Goal: Contribute content

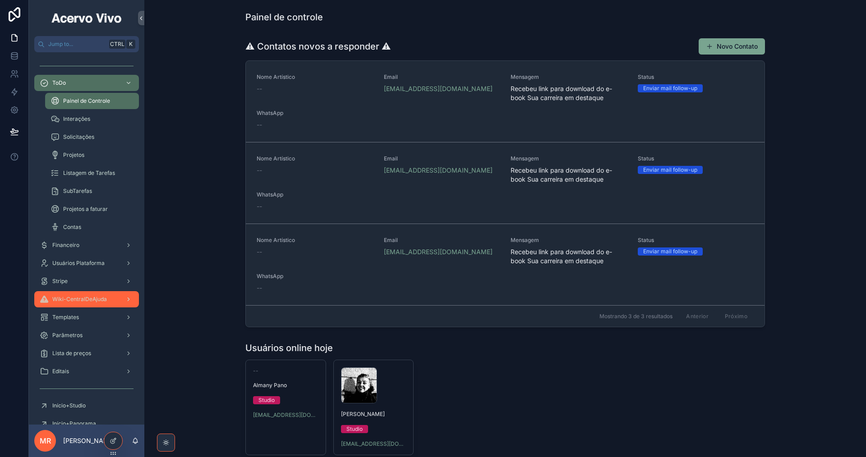
click at [83, 303] on span "Wiki-CentralDeAjuda" at bounding box center [79, 299] width 55 height 7
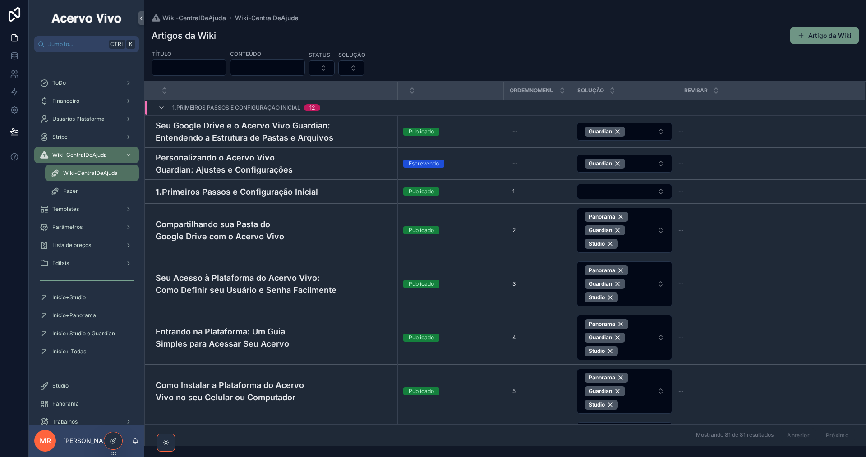
click at [821, 36] on button "Artigo da Wiki" at bounding box center [824, 36] width 69 height 16
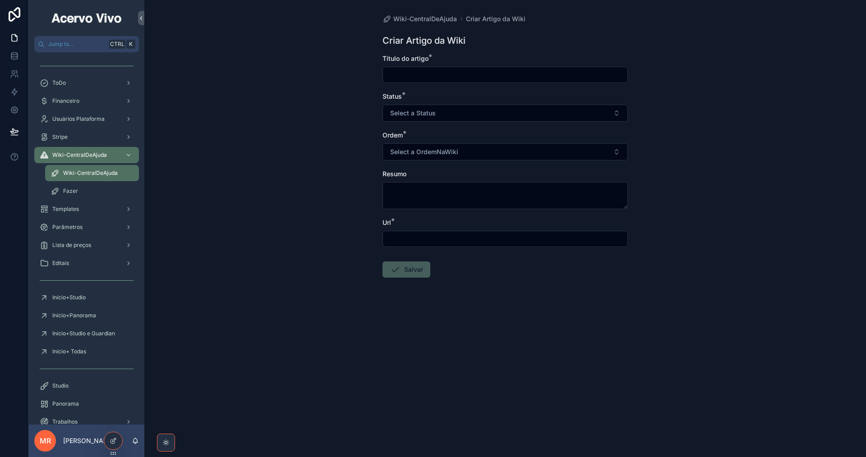
click at [435, 72] on input "scrollable content" at bounding box center [505, 75] width 244 height 13
paste input "**********"
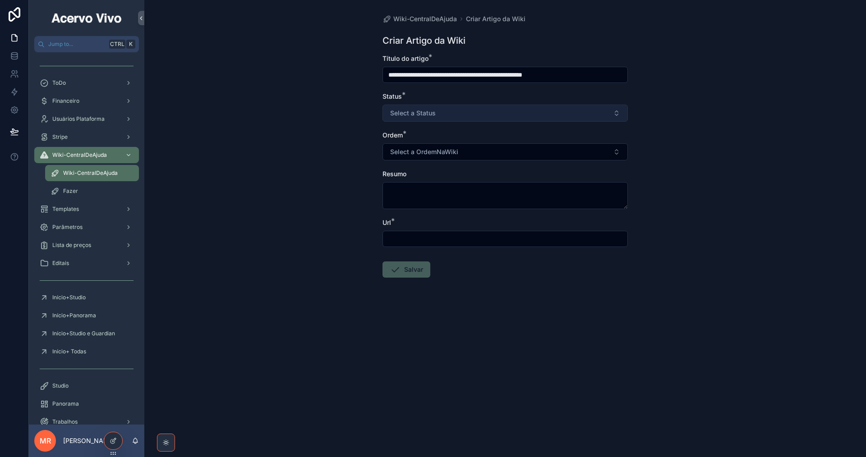
type input "**********"
drag, startPoint x: 541, startPoint y: 113, endPoint x: 539, endPoint y: 120, distance: 7.9
click at [541, 113] on button "Select a Status" at bounding box center [504, 113] width 245 height 17
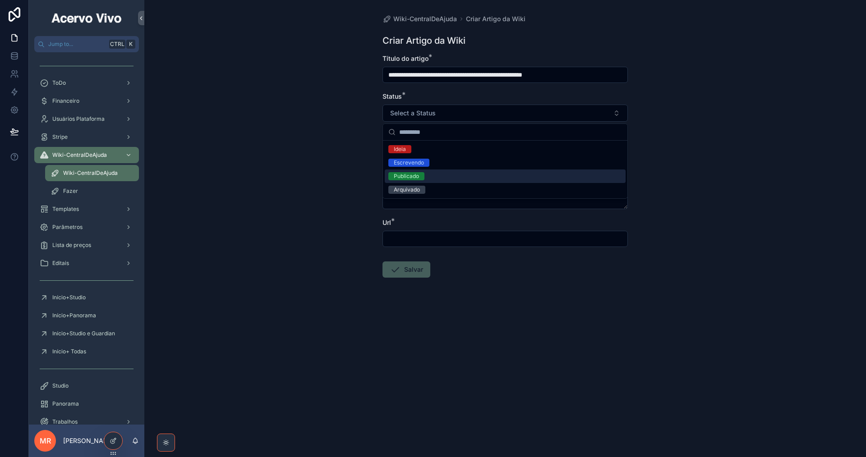
click at [475, 180] on div "Publicado" at bounding box center [505, 177] width 241 height 14
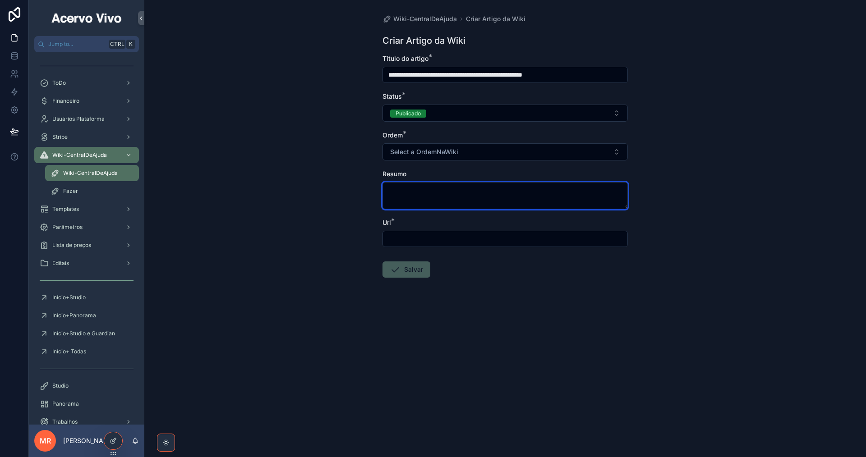
click at [447, 191] on textarea "scrollable content" at bounding box center [504, 195] width 245 height 27
paste textarea "**********"
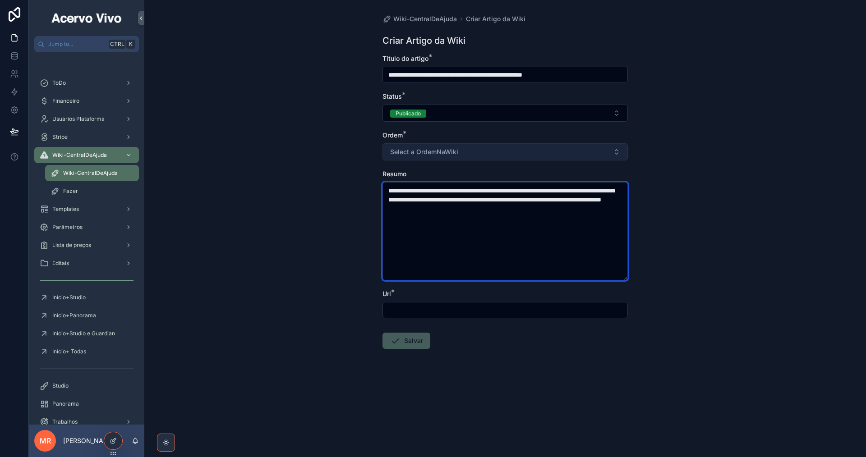
type textarea "**********"
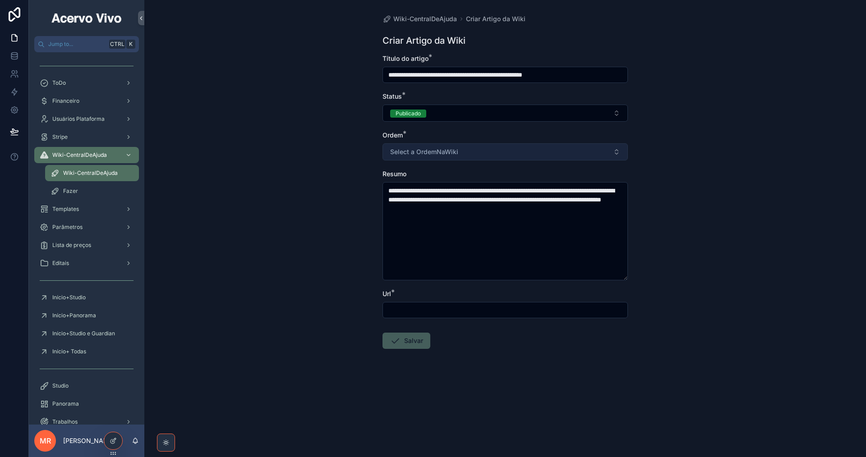
click at [473, 153] on button "Select a OrdemNaWiki" at bounding box center [504, 151] width 245 height 17
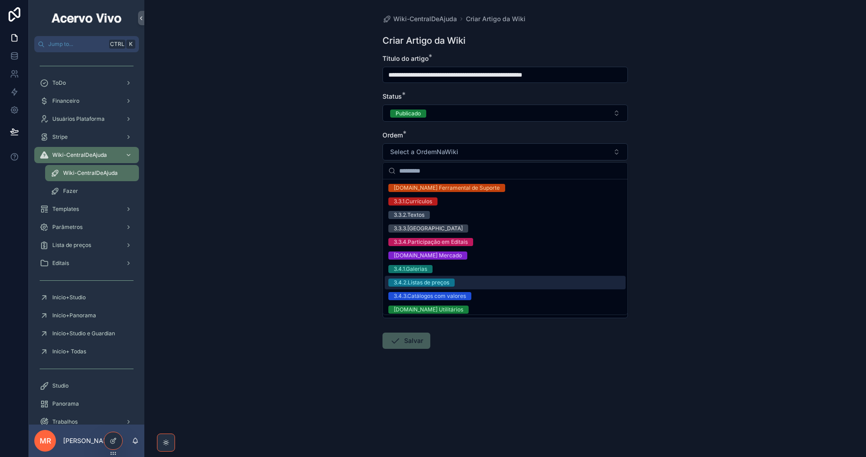
scroll to position [296, 0]
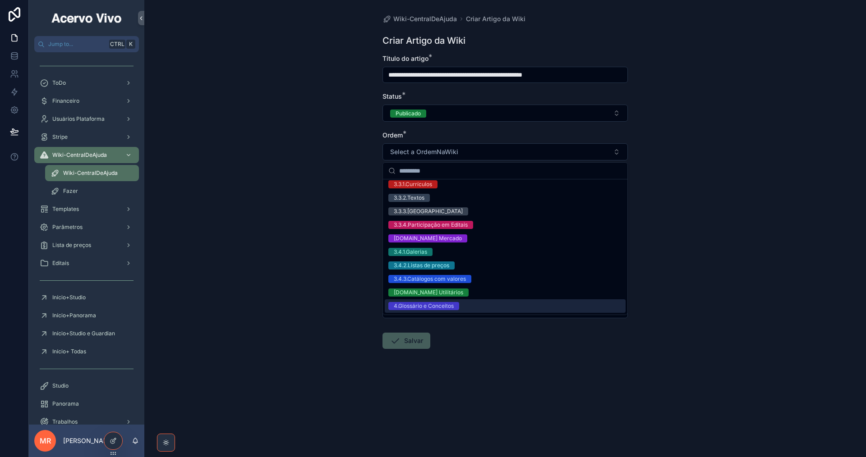
click at [486, 306] on div "4.Glossário e Conceitos" at bounding box center [505, 307] width 241 height 14
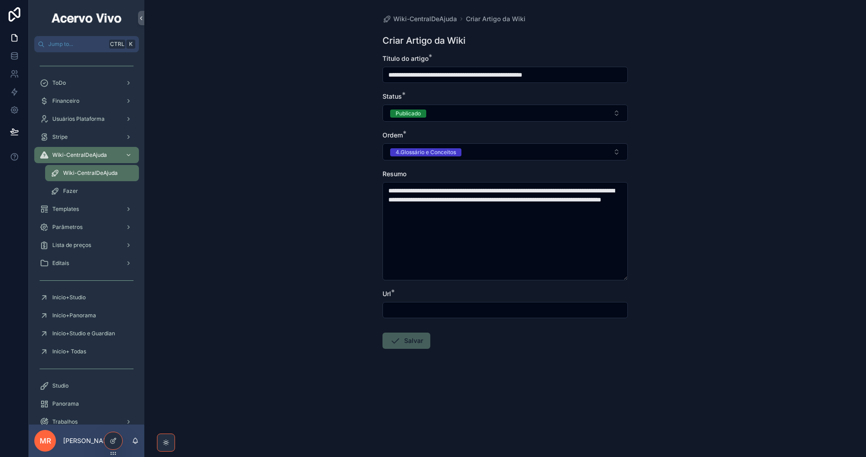
click at [447, 311] on input "scrollable content" at bounding box center [505, 310] width 244 height 13
paste input "**********"
type input "**********"
click at [404, 342] on button "Salvar" at bounding box center [406, 341] width 48 height 16
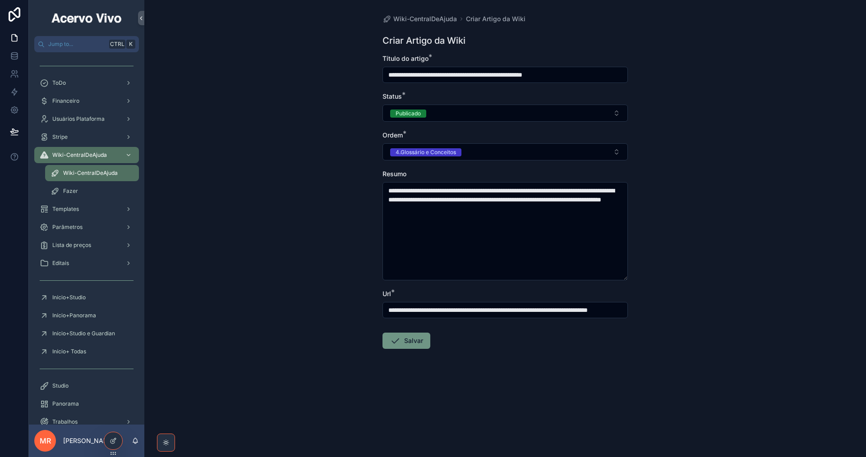
scroll to position [0, 0]
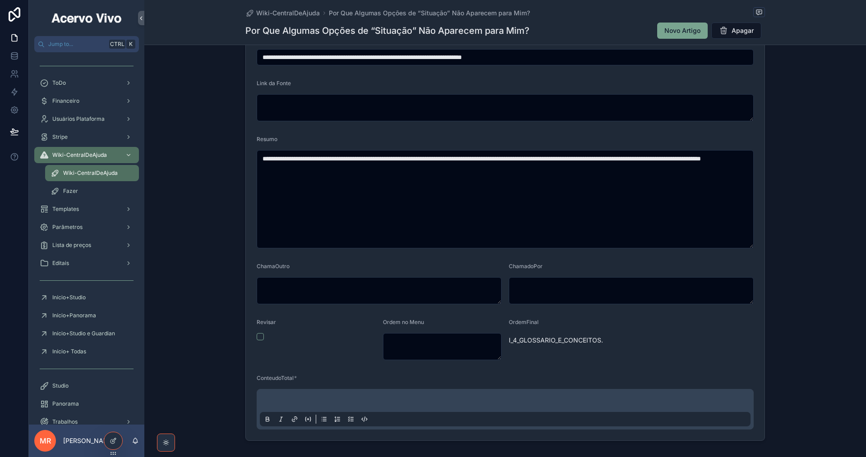
scroll to position [406, 0]
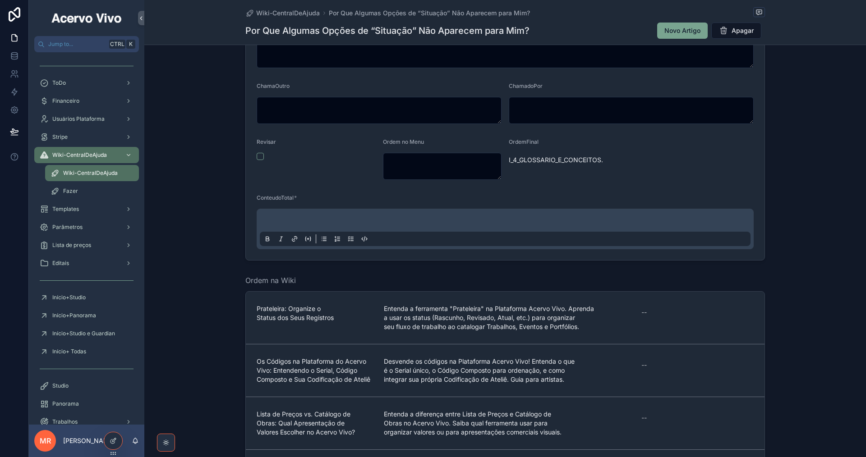
click at [378, 218] on p "scrollable content" at bounding box center [507, 221] width 491 height 9
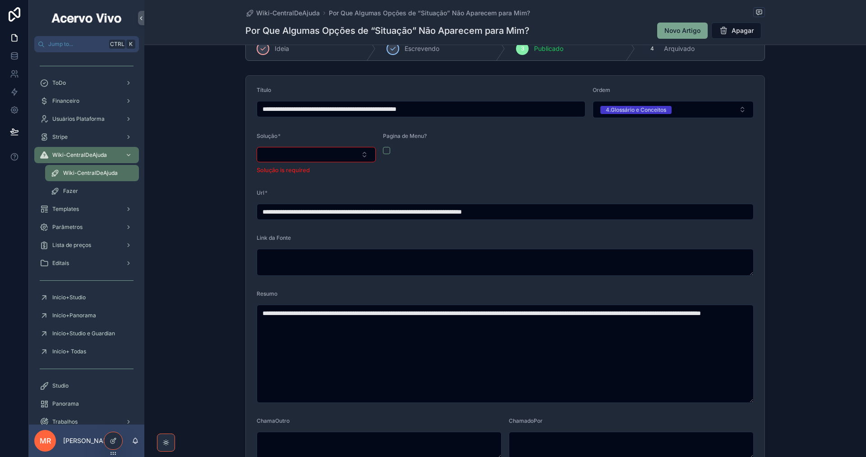
scroll to position [24, 0]
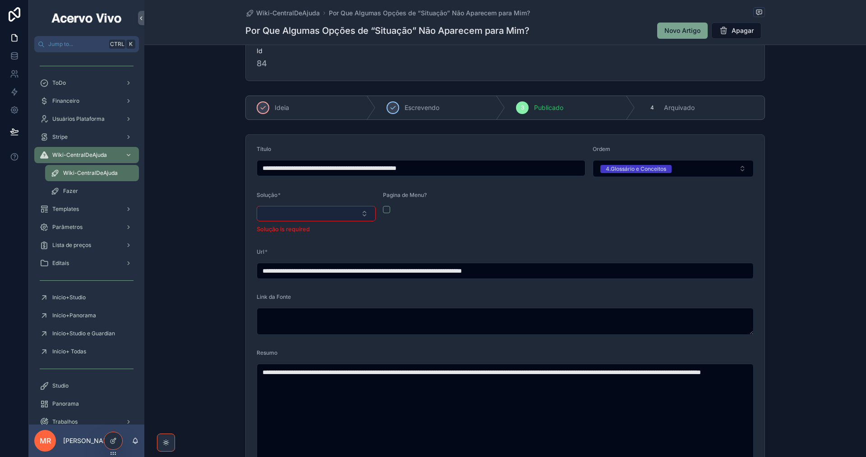
click at [334, 208] on button "Select Button" at bounding box center [316, 213] width 119 height 15
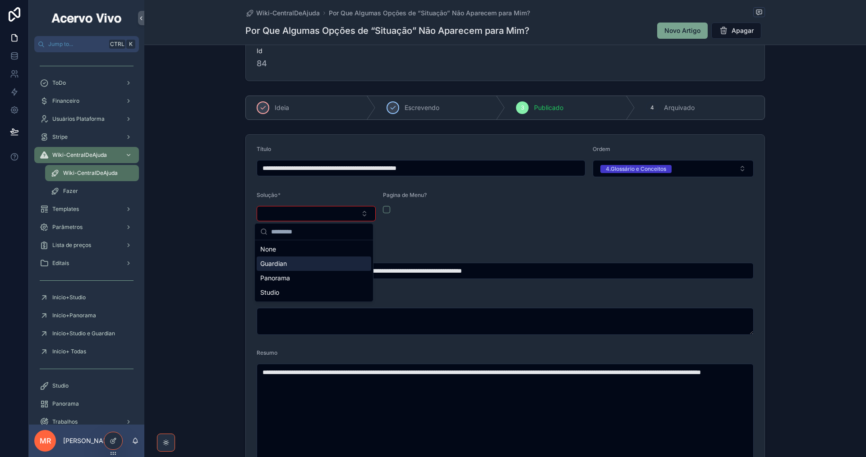
click at [327, 267] on div "Guardian" at bounding box center [314, 264] width 115 height 14
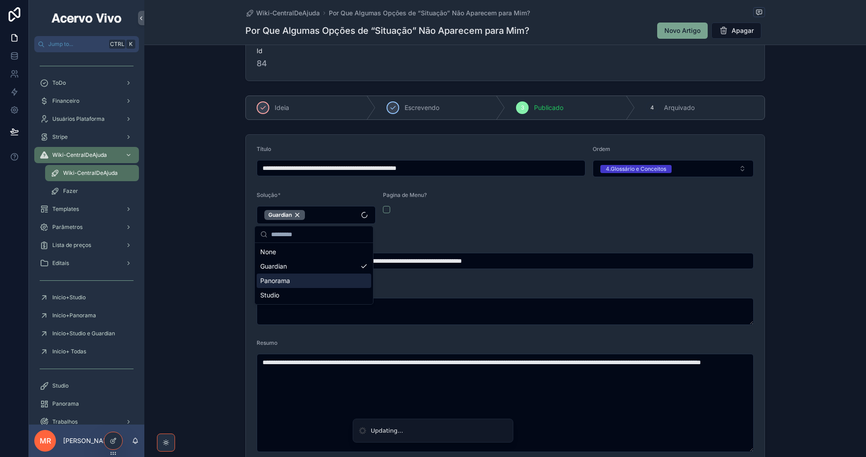
click at [326, 278] on div "Panorama" at bounding box center [314, 281] width 115 height 14
drag, startPoint x: 323, startPoint y: 291, endPoint x: 332, endPoint y: 294, distance: 9.0
click at [323, 291] on div "Studio" at bounding box center [314, 295] width 115 height 14
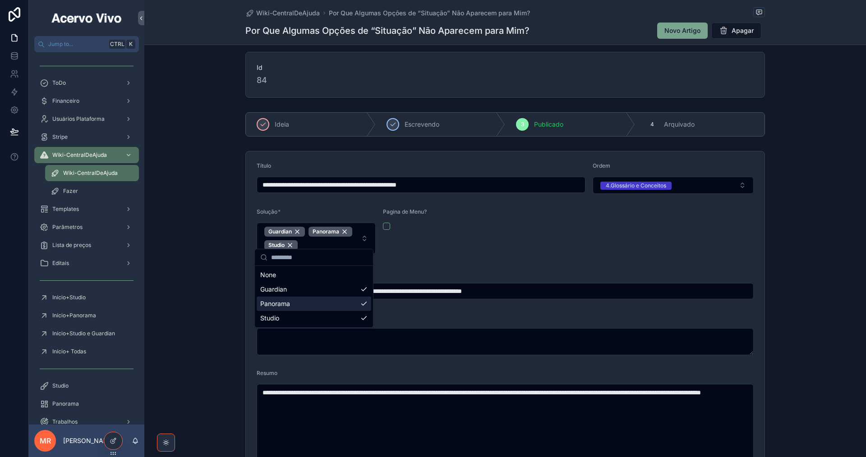
scroll to position [0, 0]
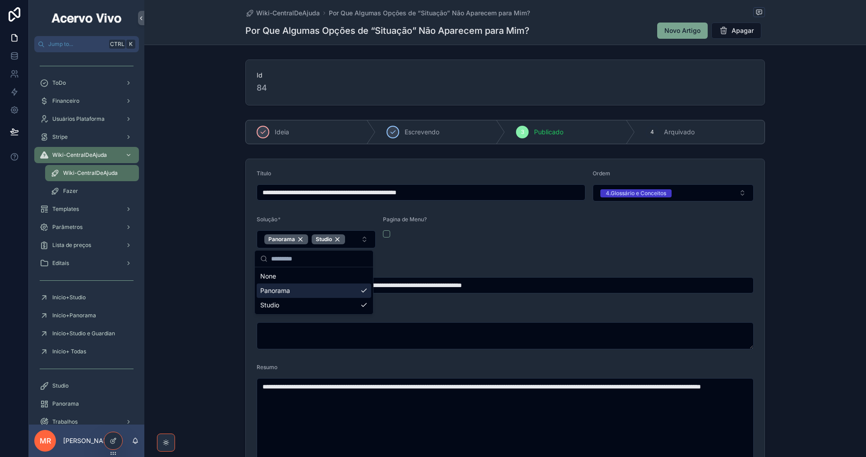
click at [83, 177] on div "Wiki-CentralDeAjuda" at bounding box center [92, 173] width 83 height 14
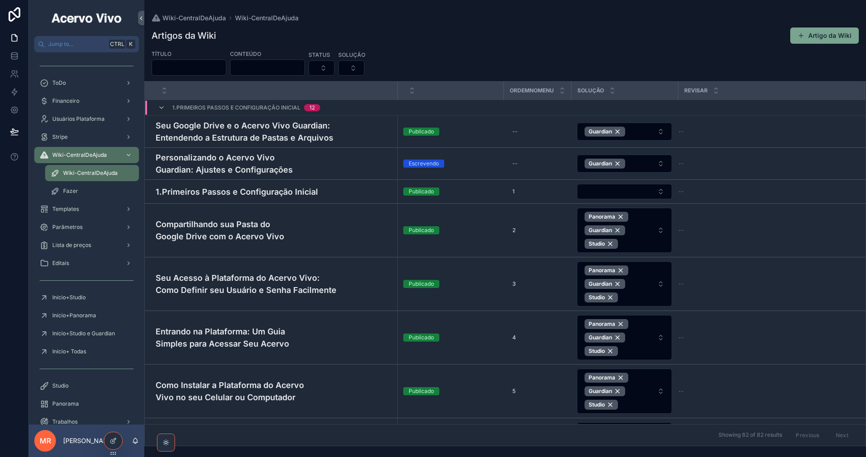
click at [226, 69] on input "scrollable content" at bounding box center [189, 67] width 74 height 13
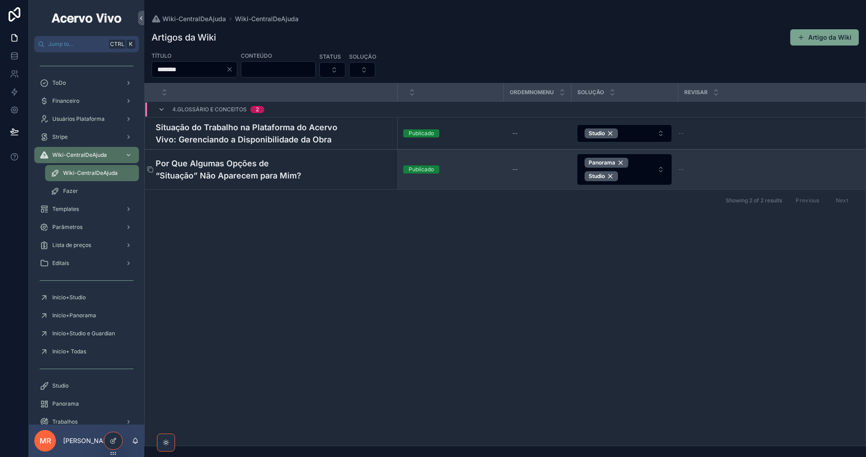
type input "********"
click at [240, 171] on h4 "Por Que Algumas Opções de “Situação” Não Aparecem para Mim?" at bounding box center [274, 169] width 236 height 24
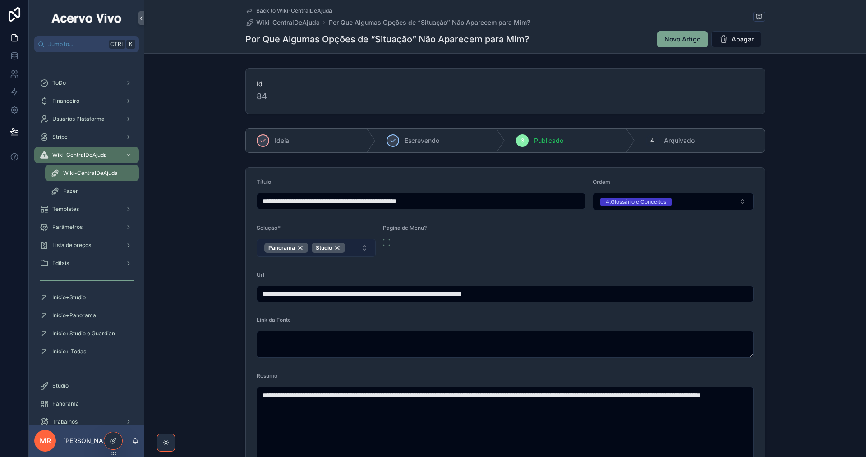
click at [350, 246] on button "Panorama Studio" at bounding box center [316, 248] width 119 height 18
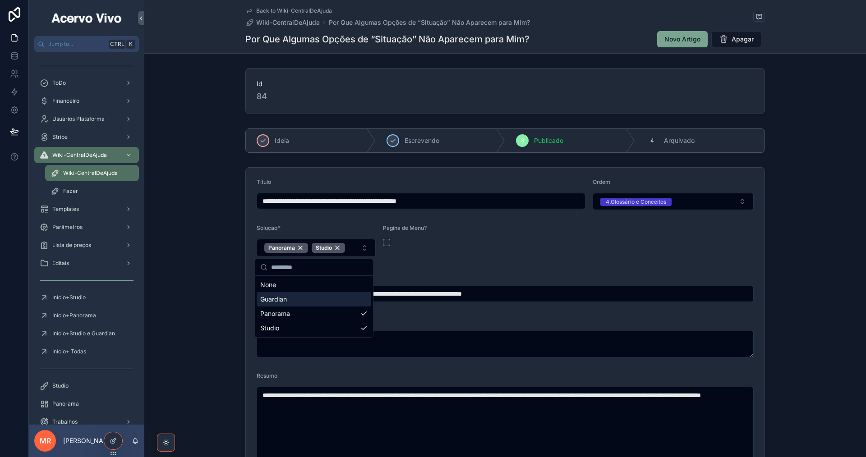
click at [323, 302] on div "Guardian" at bounding box center [314, 299] width 115 height 14
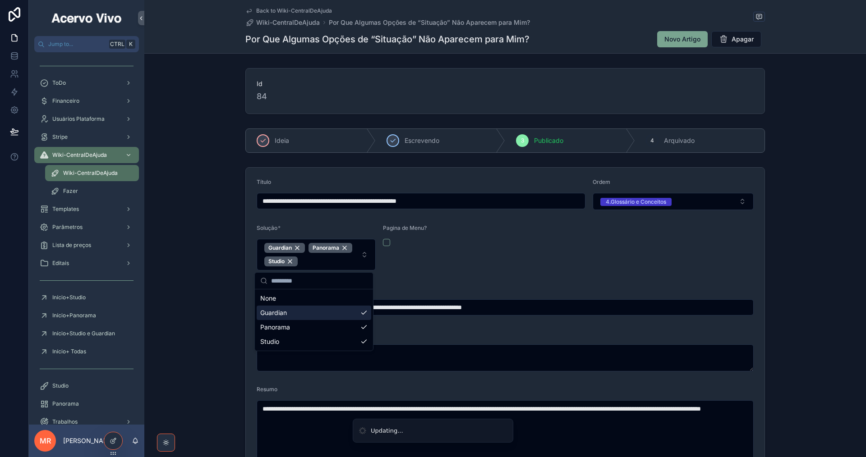
click at [286, 12] on span "Back to Wiki-CentralDeAjuda" at bounding box center [294, 10] width 76 height 7
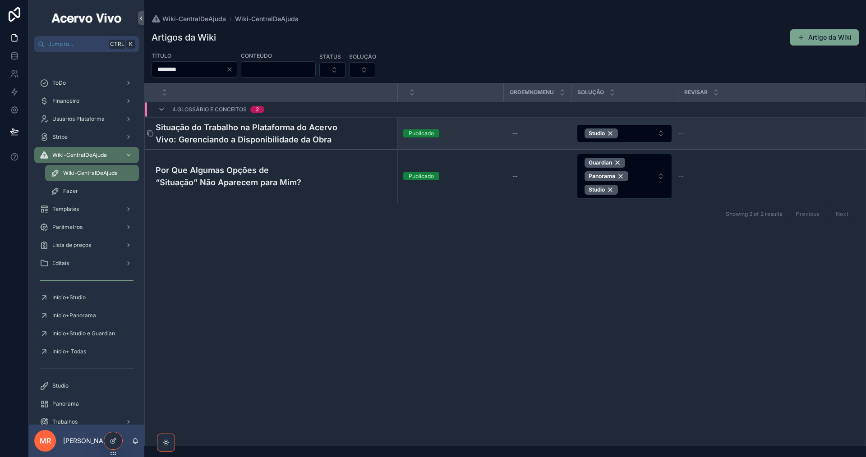
click at [249, 137] on h4 "Situação do Trabalho na Plataforma do Acervo Vivo: Gerenciando a Disponibilidad…" at bounding box center [274, 133] width 236 height 24
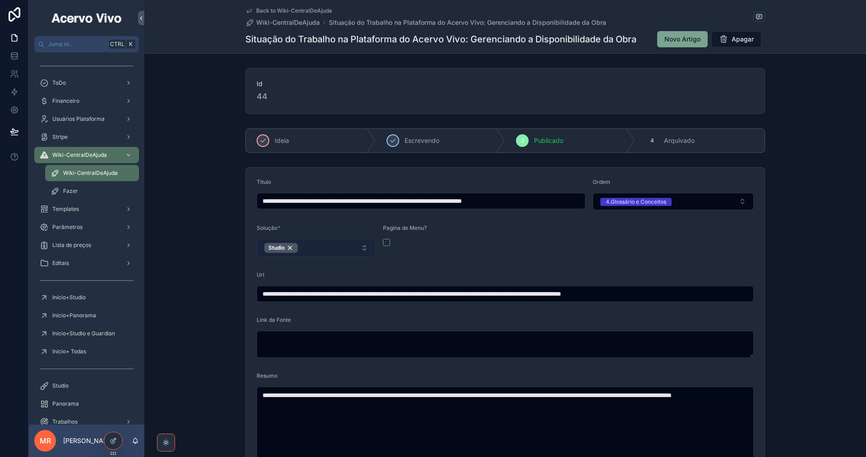
click at [339, 248] on button "Studio" at bounding box center [316, 248] width 119 height 18
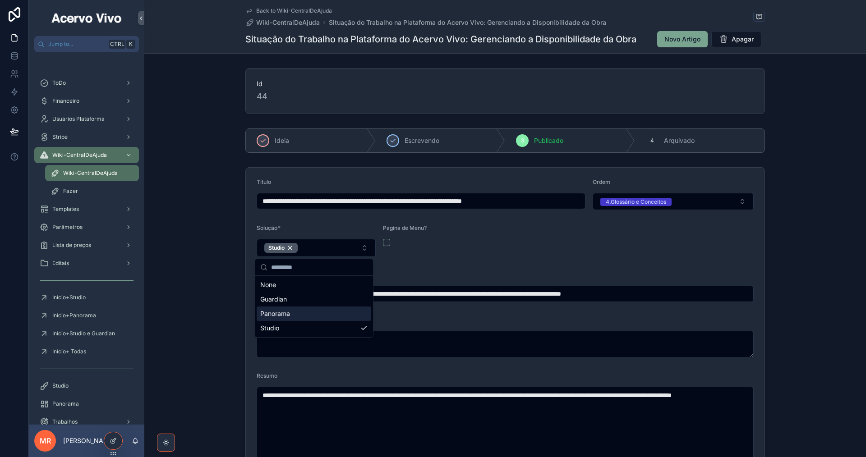
click at [304, 309] on div "Panorama" at bounding box center [314, 314] width 115 height 14
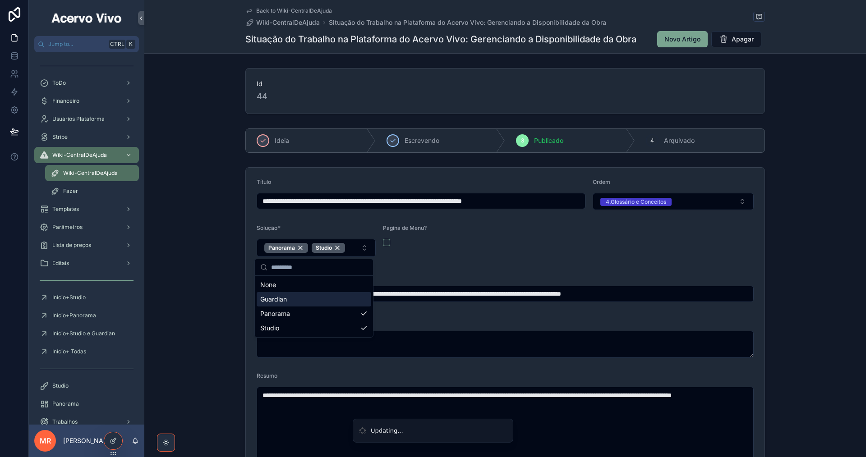
click at [304, 299] on div "Guardian" at bounding box center [314, 299] width 115 height 14
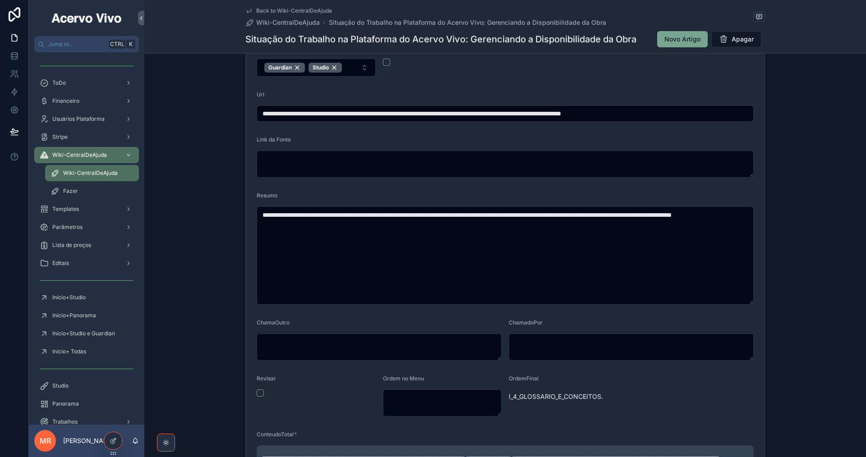
scroll to position [316, 0]
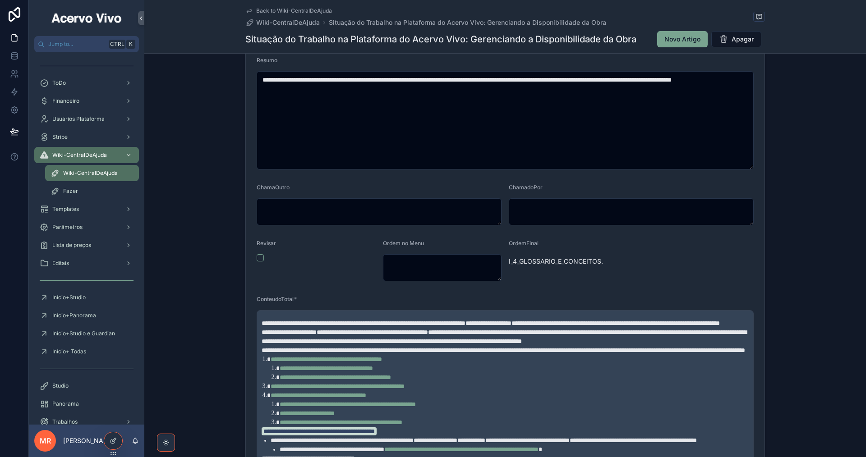
click at [511, 327] on span "**********" at bounding box center [615, 323] width 208 height 6
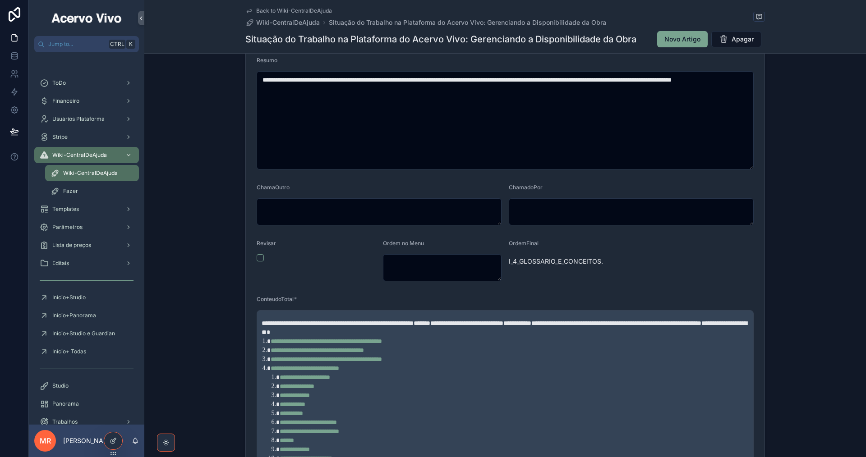
scroll to position [1647, 0]
